Goal: Information Seeking & Learning: Learn about a topic

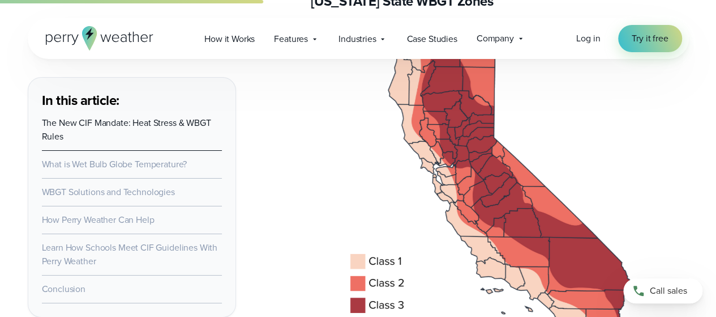
scroll to position [2024, 0]
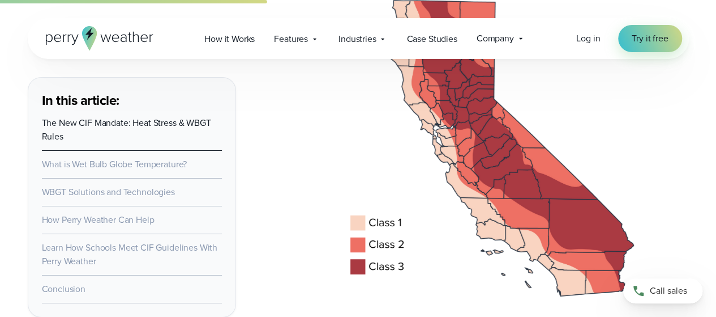
click at [136, 169] on link "What is Wet Bulb Globe Temperature?" at bounding box center [115, 163] width 146 height 13
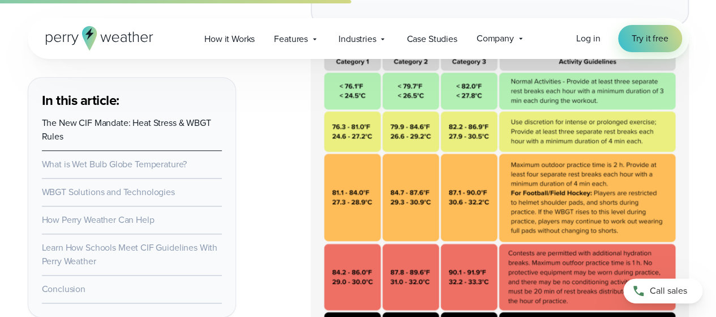
scroll to position [2709, 0]
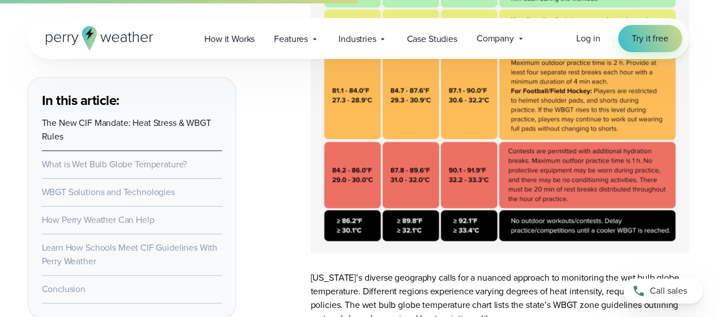
click at [508, 129] on img at bounding box center [500, 97] width 378 height 311
click at [486, 148] on img at bounding box center [500, 97] width 378 height 311
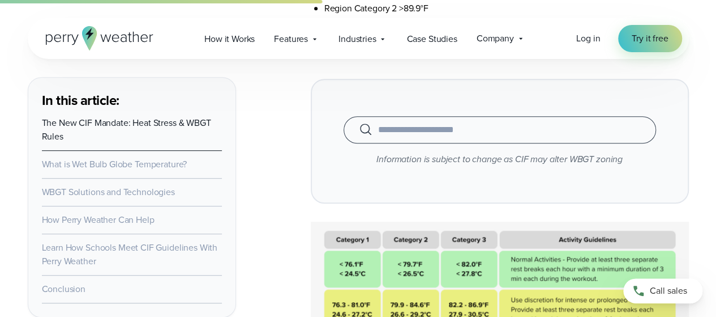
scroll to position [2429, 0]
click at [414, 129] on input "text" at bounding box center [500, 130] width 284 height 14
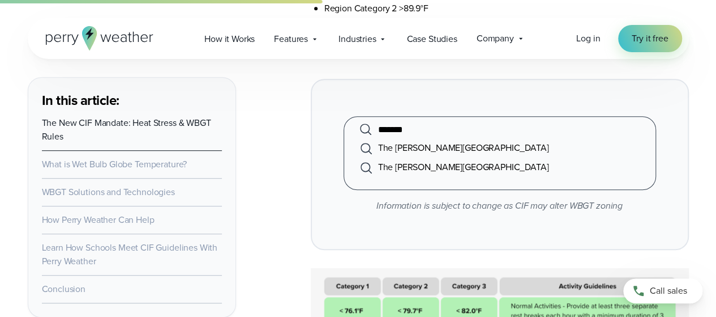
click at [418, 146] on li "The [PERSON_NAME][GEOGRAPHIC_DATA]" at bounding box center [500, 147] width 284 height 19
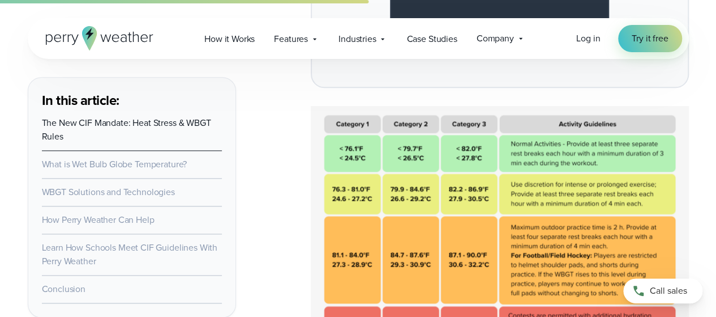
scroll to position [2795, 0]
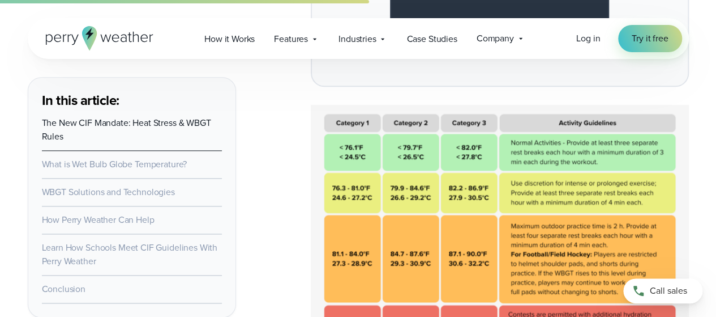
type input "**********"
click at [497, 195] on img at bounding box center [500, 260] width 378 height 311
click at [464, 208] on img at bounding box center [500, 260] width 378 height 311
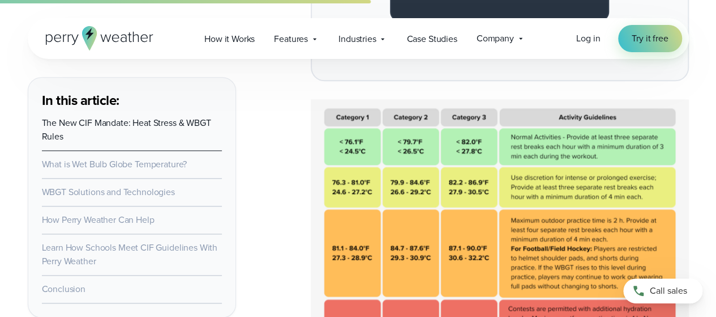
scroll to position [2799, 0]
